Goal: Transaction & Acquisition: Obtain resource

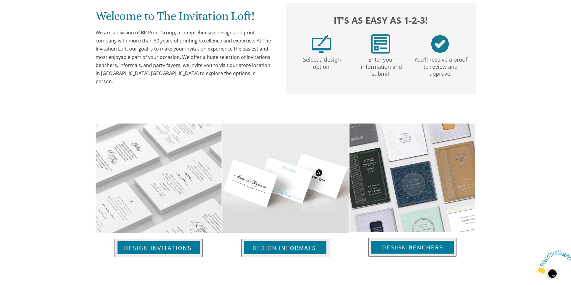
scroll to position [295, 0]
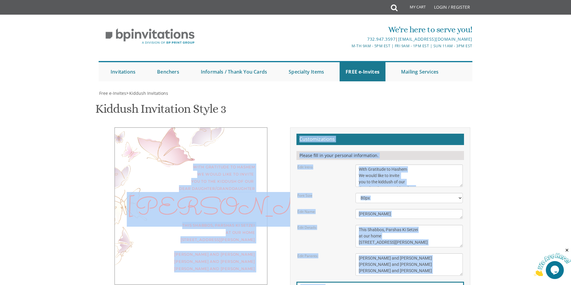
scroll to position [180, 0]
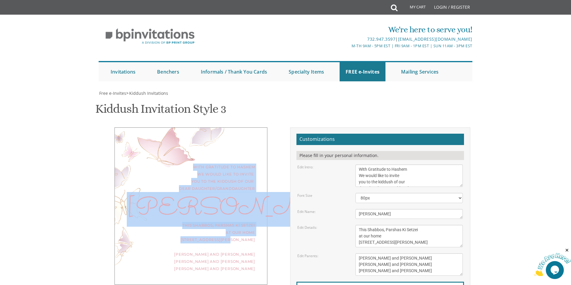
drag, startPoint x: 192, startPoint y: 168, endPoint x: 233, endPoint y: 60, distance: 115.2
click at [233, 128] on div "With Gratitude to Hashem We would like to invite you to the kiddush of our dear…" at bounding box center [190, 207] width 153 height 158
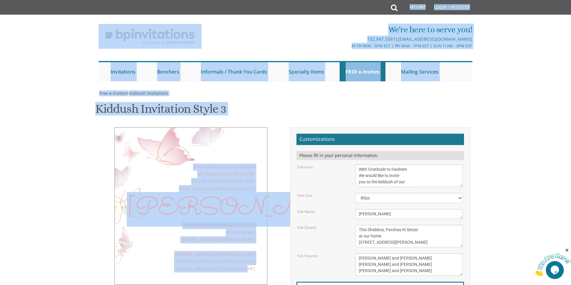
scroll to position [0, 0]
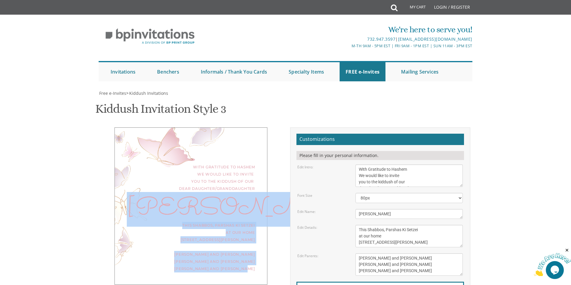
drag, startPoint x: 254, startPoint y: 89, endPoint x: 197, endPoint y: 203, distance: 127.0
click at [198, 203] on div "With Gratitude to Hashem We would like to invite you to the kiddush of our dear…" at bounding box center [190, 207] width 153 height 158
click at [226, 128] on div "With Gratitude to Hashem We would like to invite you to the kiddush of our dear…" at bounding box center [190, 207] width 153 height 158
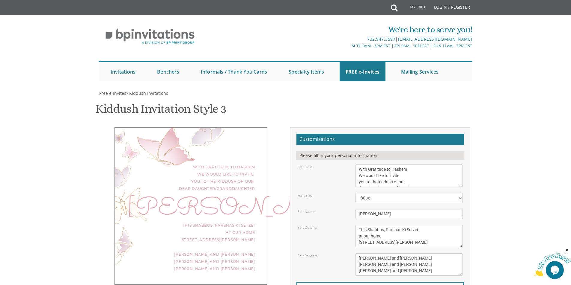
scroll to position [30, 0]
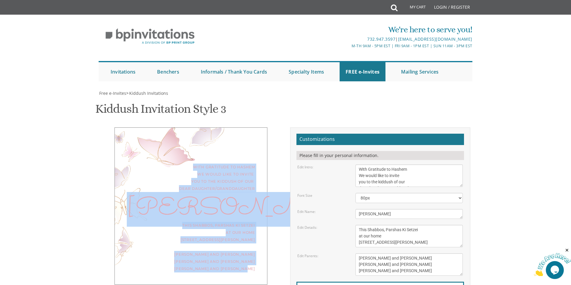
drag, startPoint x: 181, startPoint y: 137, endPoint x: 256, endPoint y: 244, distance: 131.0
click at [256, 244] on div "With Gratitude to Hashem We would like to invite you to the kiddush of our dear…" at bounding box center [190, 207] width 153 height 158
click at [188, 172] on div "With Gratitude to Hashem We would like to invite you to the kiddush of our dear…" at bounding box center [190, 207] width 153 height 158
drag, startPoint x: 192, startPoint y: 135, endPoint x: 256, endPoint y: 253, distance: 133.8
click at [256, 253] on div "With Gratitude to Hashem We would like to invite you to the kiddush of our dear…" at bounding box center [190, 207] width 153 height 158
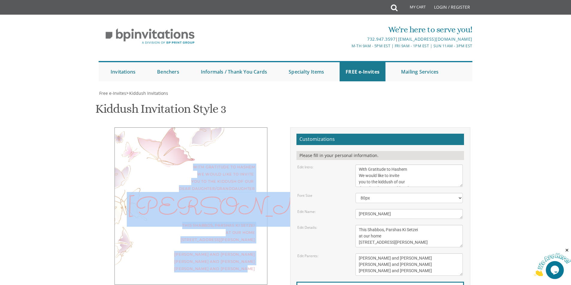
click at [259, 237] on div "With Gratitude to Hashem We would like to invite you to the kiddush of our dear…" at bounding box center [190, 207] width 153 height 158
drag, startPoint x: 256, startPoint y: 239, endPoint x: 188, endPoint y: 141, distance: 118.4
click at [188, 141] on div "With Gratitude to Hashem We would like to invite you to the kiddush of our dear…" at bounding box center [190, 207] width 153 height 158
click at [167, 164] on div "With Gratitude to Hashem We would like to invite you to the kiddush of our dear…" at bounding box center [191, 178] width 128 height 29
drag, startPoint x: 194, startPoint y: 137, endPoint x: 266, endPoint y: 248, distance: 131.6
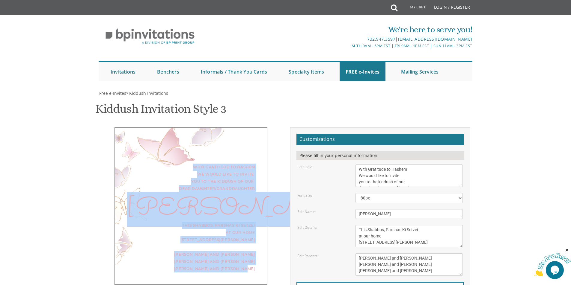
click at [266, 248] on div "With Gratitude to Hashem We would like to invite you to the kiddush of our dear…" at bounding box center [190, 207] width 153 height 158
click at [243, 132] on div "With Gratitude to Hashem We would like to invite you to the kiddush of our dear…" at bounding box center [190, 207] width 153 height 158
click at [172, 185] on div "With Gratitude to Hashem We would like to invite you to the kiddush of our dear…" at bounding box center [190, 207] width 153 height 158
drag, startPoint x: 190, startPoint y: 138, endPoint x: 320, endPoint y: 103, distance: 133.9
click at [320, 128] on div "With Gratitude to Hashem We would like to invite you to the kiddush of our dear…" at bounding box center [285, 234] width 378 height 212
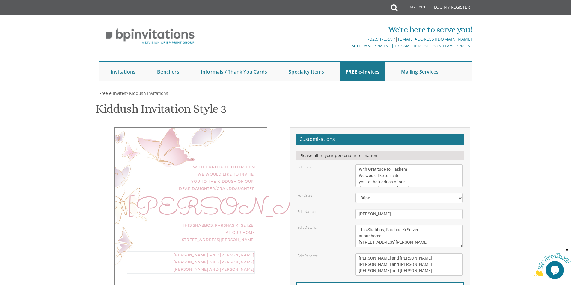
click at [371, 254] on textarea "[PERSON_NAME] and [PERSON_NAME] [PERSON_NAME] and [PERSON_NAME] [PERSON_NAME] a…" at bounding box center [408, 265] width 107 height 22
click at [430, 254] on textarea "[PERSON_NAME] and [PERSON_NAME] [PERSON_NAME] and [PERSON_NAME] [PERSON_NAME] a…" at bounding box center [408, 265] width 107 height 22
drag, startPoint x: 432, startPoint y: 243, endPoint x: 356, endPoint y: 139, distance: 129.0
click at [356, 139] on form "Customizations Please fill in your personal information. Edit Intro: We would l…" at bounding box center [379, 231] width 167 height 195
type textarea "[PERSON_NAME] and [PERSON_NAME] [PERSON_NAME] and [PERSON_NAME] [PERSON_NAME] a…"
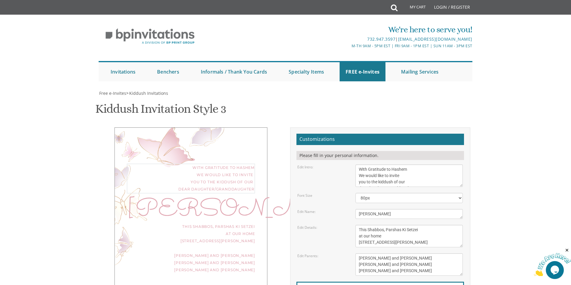
scroll to position [6, 0]
drag, startPoint x: 356, startPoint y: 140, endPoint x: 437, endPoint y: 250, distance: 136.1
click at [437, 250] on form "Customizations Please fill in your personal information. Edit Intro: We would l…" at bounding box center [379, 231] width 167 height 195
click at [433, 254] on textarea "[PERSON_NAME] and [PERSON_NAME] [PERSON_NAME] and [PERSON_NAME] [PERSON_NAME] a…" at bounding box center [408, 265] width 107 height 22
drag, startPoint x: 434, startPoint y: 240, endPoint x: 359, endPoint y: 158, distance: 111.1
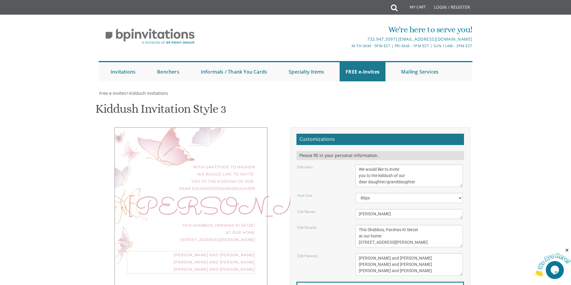
click at [359, 158] on form "Customizations Please fill in your personal information. Edit Intro: We would l…" at bounding box center [379, 231] width 167 height 195
drag, startPoint x: 357, startPoint y: 139, endPoint x: 435, endPoint y: 164, distance: 81.7
click at [435, 164] on form "Customizations Please fill in your personal information. Edit Intro: We would l…" at bounding box center [379, 231] width 167 height 195
click at [322, 220] on form "Customizations Please fill in your personal information. Edit Intro: We would l…" at bounding box center [379, 231] width 167 height 195
